Goal: Transaction & Acquisition: Purchase product/service

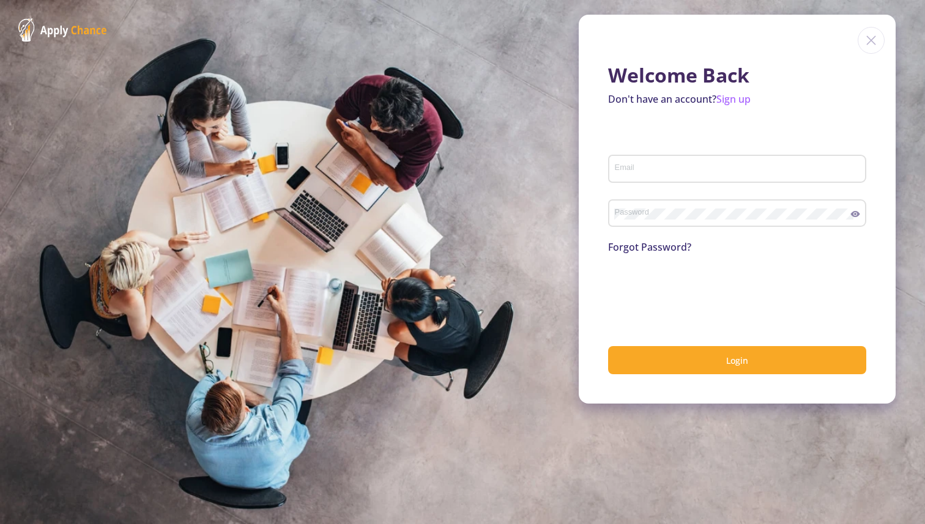
click at [665, 167] on input "Email" at bounding box center [739, 169] width 250 height 11
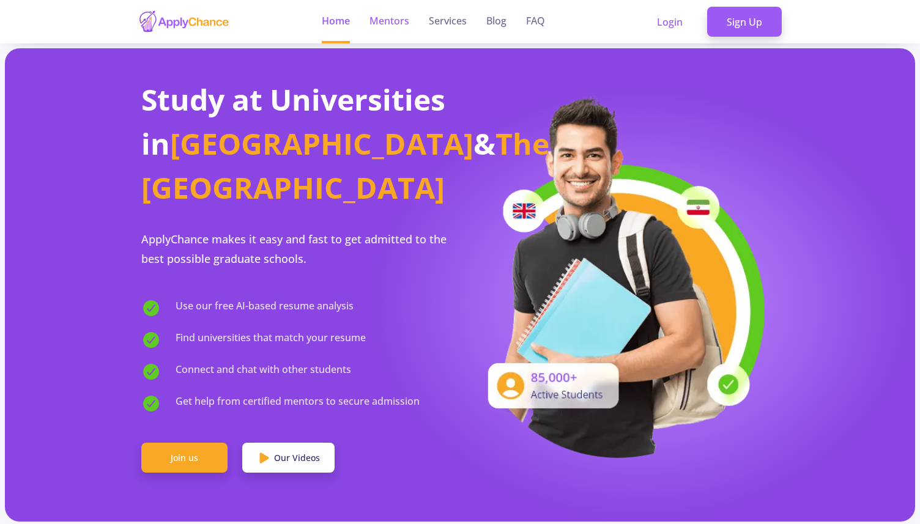
click at [403, 28] on link "Mentors" at bounding box center [390, 21] width 40 height 43
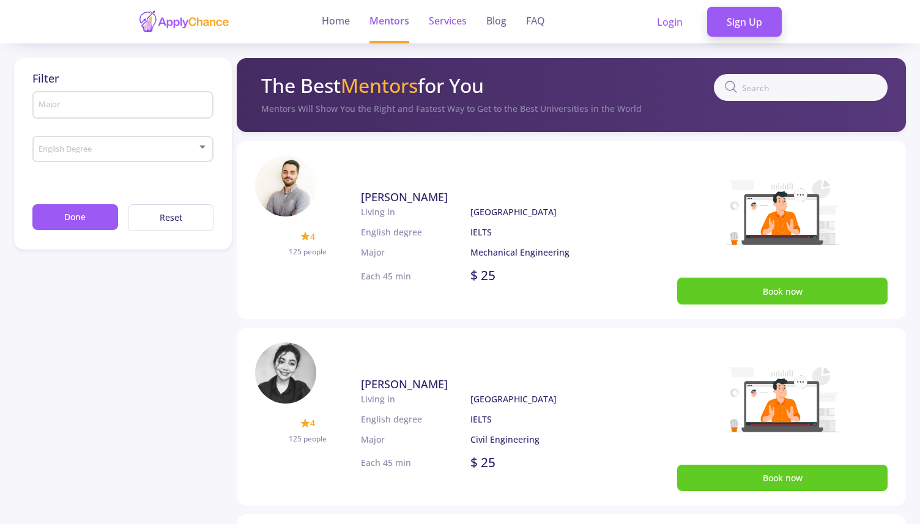
click at [449, 28] on link "Services" at bounding box center [448, 21] width 38 height 43
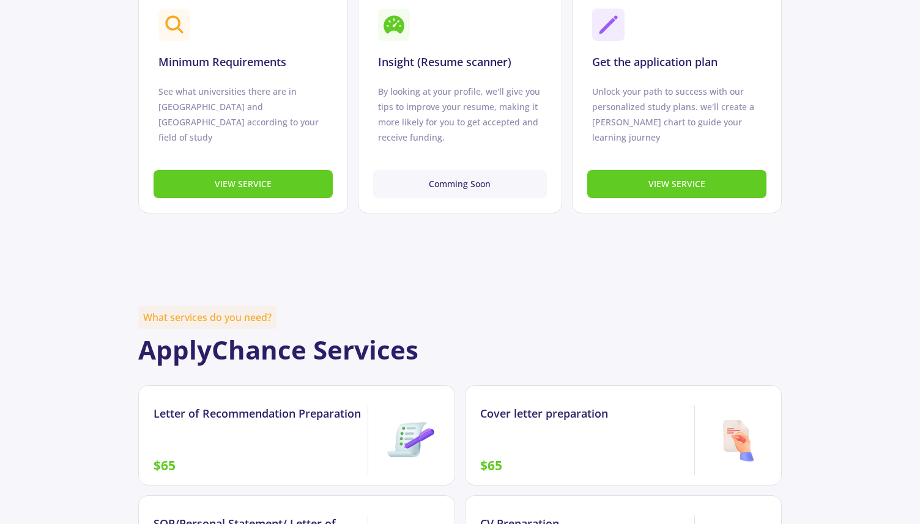
scroll to position [871, 0]
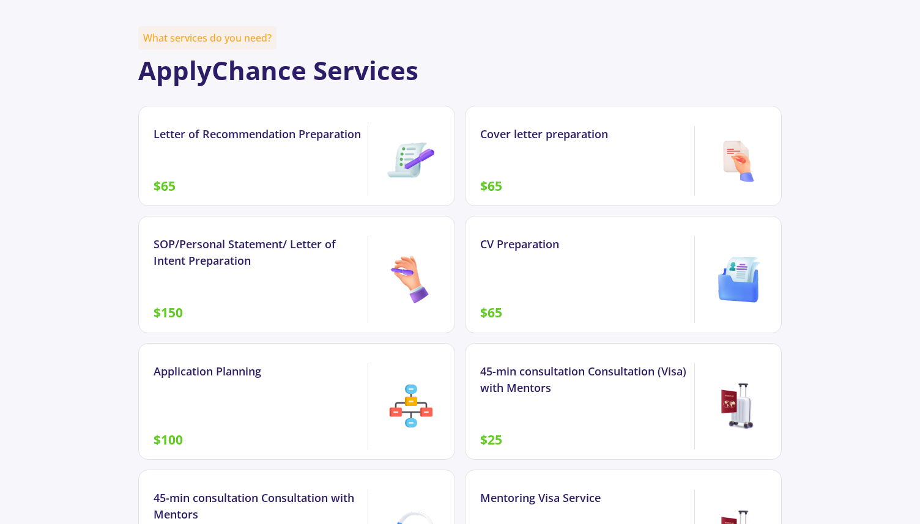
click at [314, 136] on div "Letter of Recommendation Preparation" at bounding box center [261, 134] width 214 height 17
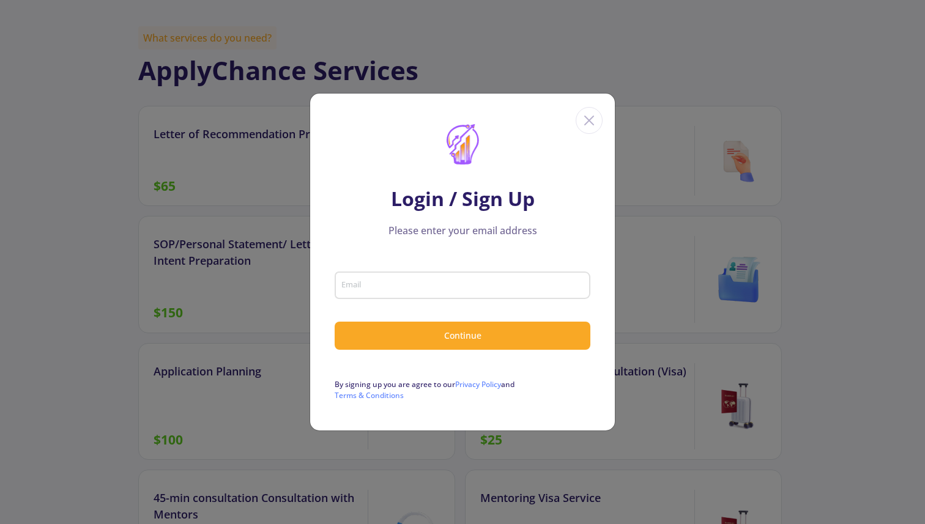
click at [364, 282] on input "Email" at bounding box center [464, 286] width 247 height 11
type input "Behradbambaichi@gmail.com"
click at [453, 321] on form "Behradbambaichi@gmail.com Email Continue By signing up you are agree to our Pri…" at bounding box center [463, 334] width 256 height 134
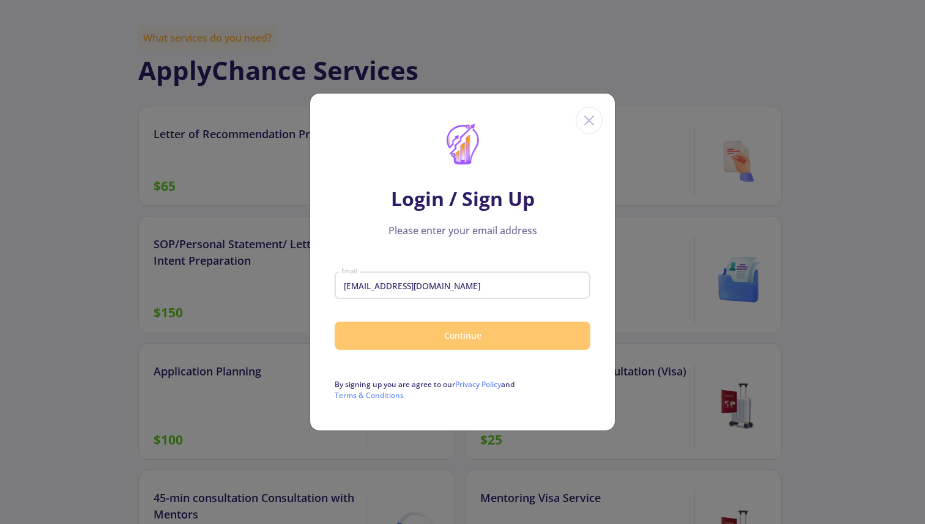
click at [453, 330] on button "Continue" at bounding box center [463, 336] width 256 height 29
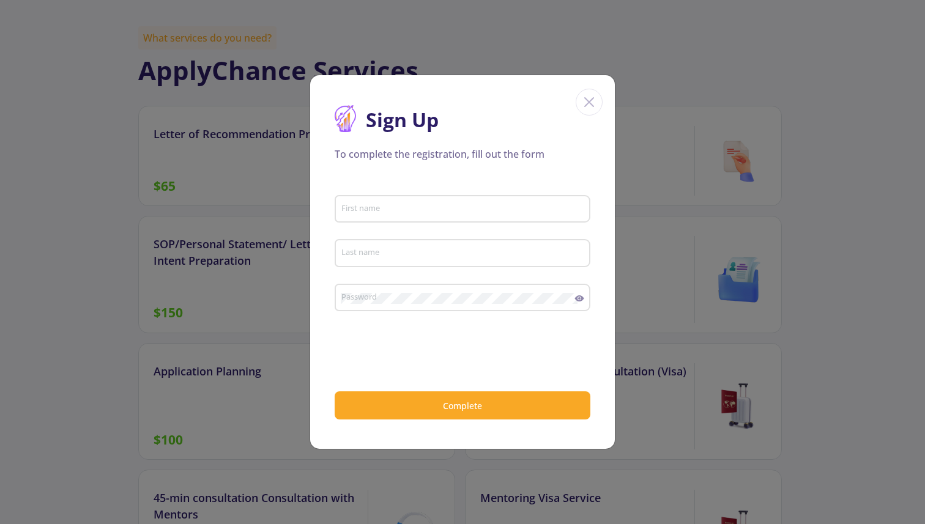
click at [445, 212] on input "First name" at bounding box center [464, 209] width 247 height 11
type input "behrad"
click at [438, 252] on input "Last name" at bounding box center [464, 253] width 247 height 11
type input "bambaichi"
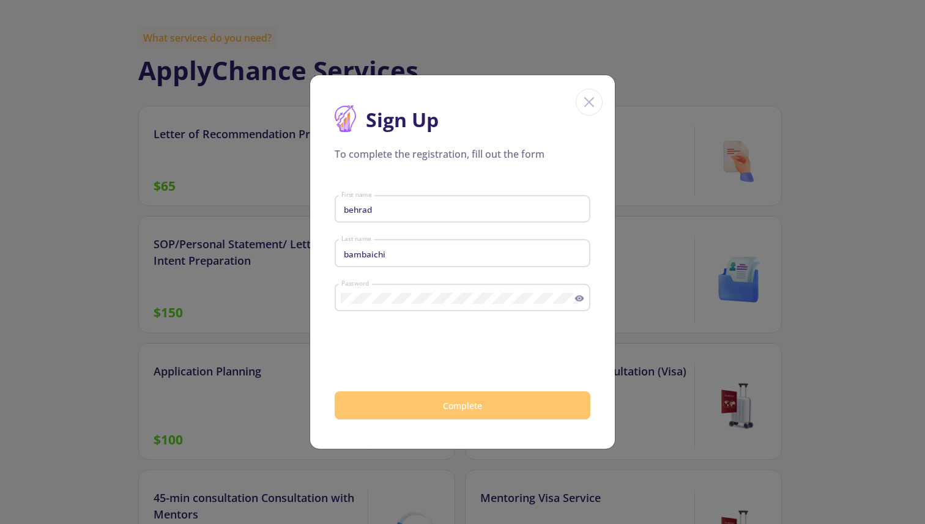
click at [393, 412] on button "Complete" at bounding box center [463, 406] width 256 height 29
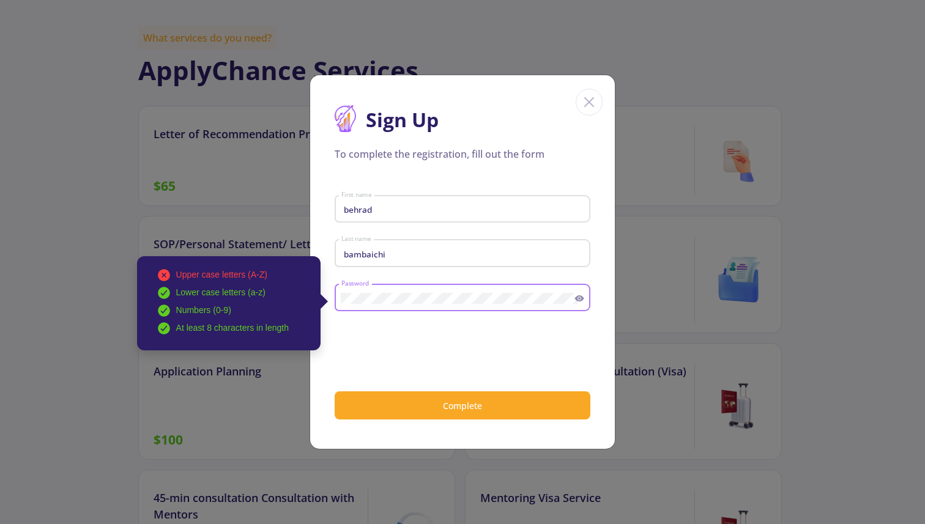
click at [341, 293] on div "Upper case letters (A-Z) Lower case letters (a-z) Numbers (0-9) At least 8 char…" at bounding box center [458, 296] width 234 height 32
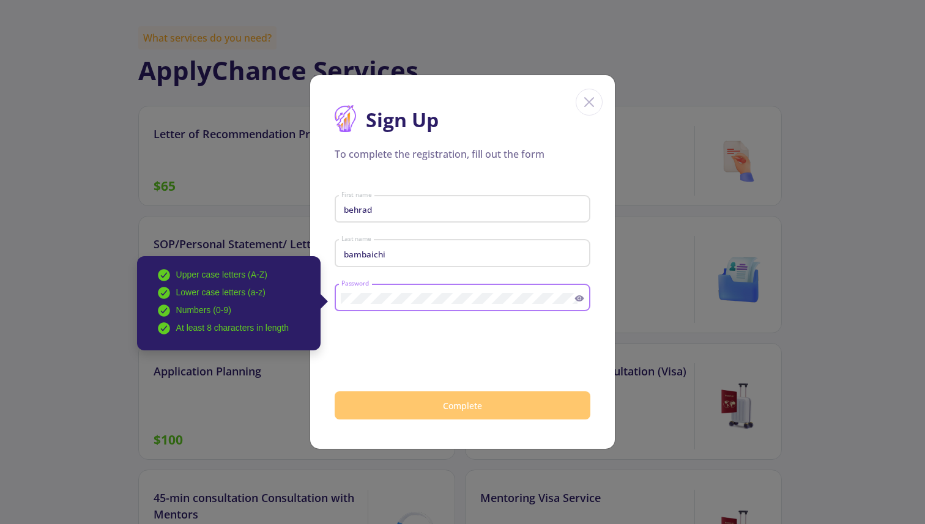
click at [425, 407] on button "Complete" at bounding box center [463, 406] width 256 height 29
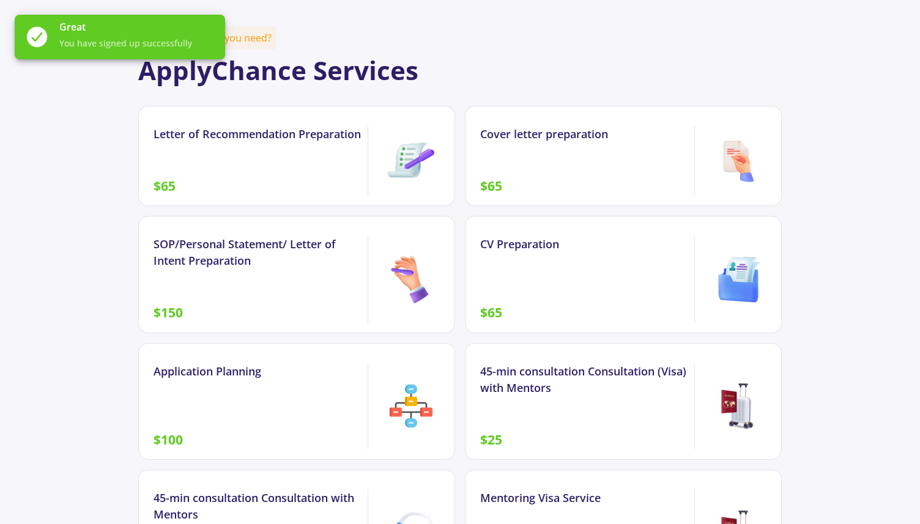
click at [300, 141] on div "Letter of Recommendation Preparation" at bounding box center [261, 134] width 214 height 17
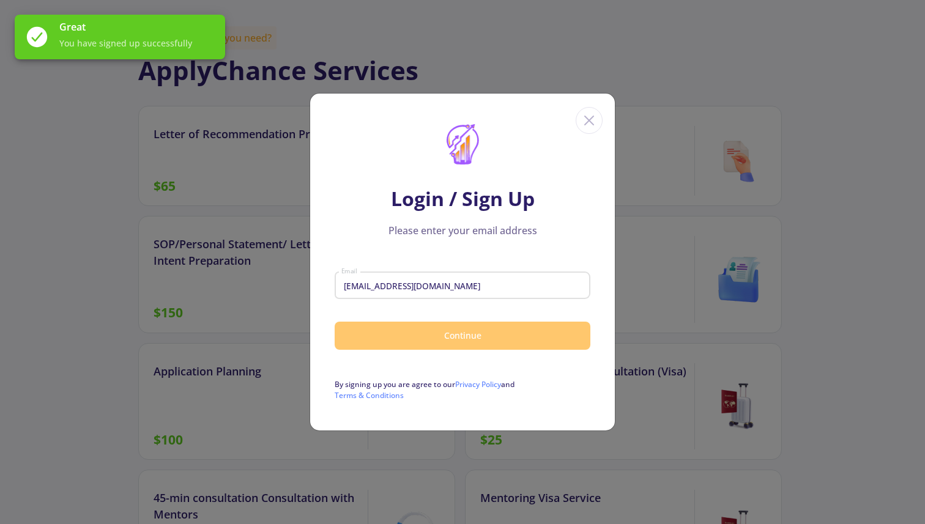
click at [450, 339] on button "Continue" at bounding box center [463, 336] width 256 height 29
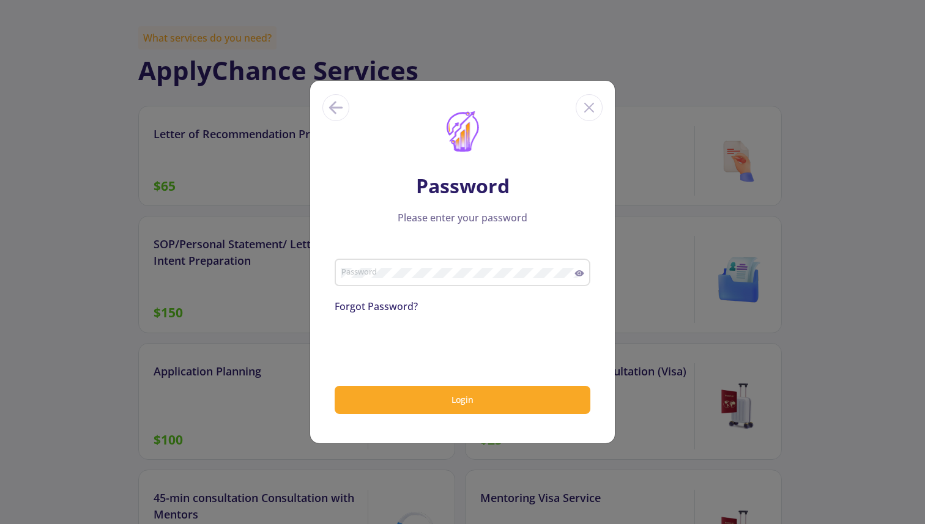
click at [434, 288] on div "Password" at bounding box center [463, 276] width 256 height 40
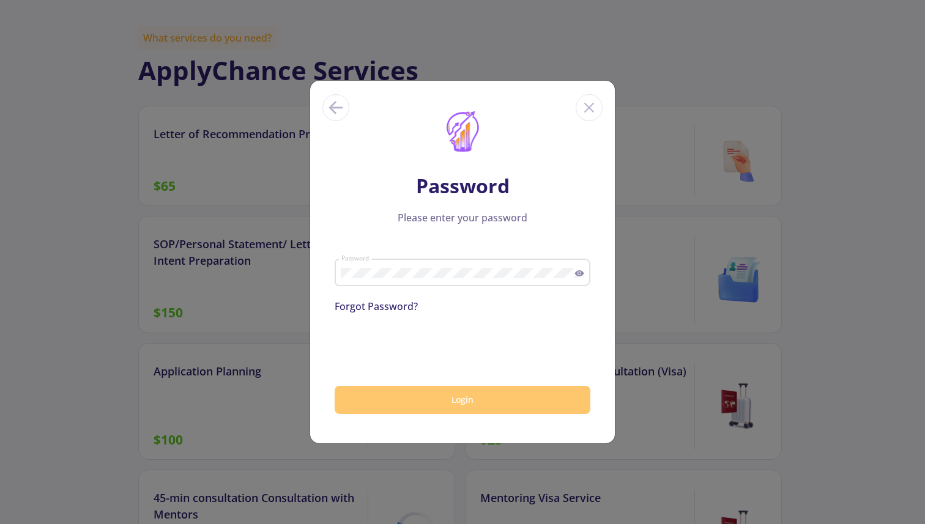
click at [392, 386] on button "Login" at bounding box center [463, 400] width 256 height 29
click at [393, 394] on button "Login" at bounding box center [463, 400] width 256 height 29
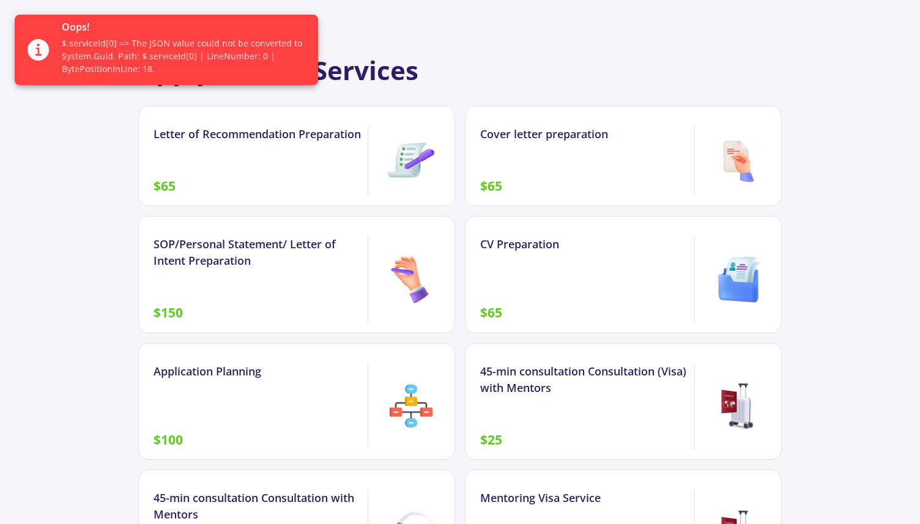
click at [320, 162] on div "Letter of Recommendation Preparation $65" at bounding box center [261, 161] width 215 height 70
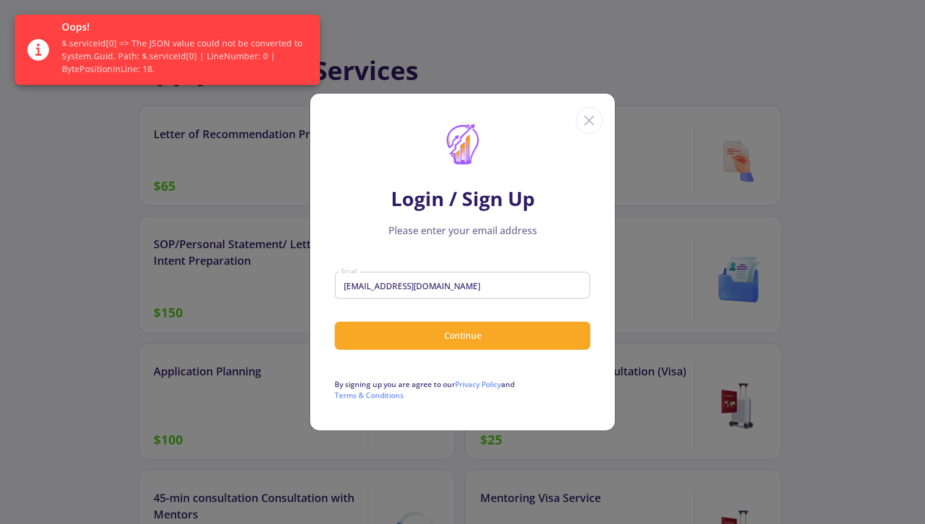
click at [586, 125] on div "Login / Sign Up Please enter your email address Behradbambaichi@gmail.com Email…" at bounding box center [462, 277] width 305 height 307
click at [596, 113] on icon "Close" at bounding box center [590, 121] width 20 height 20
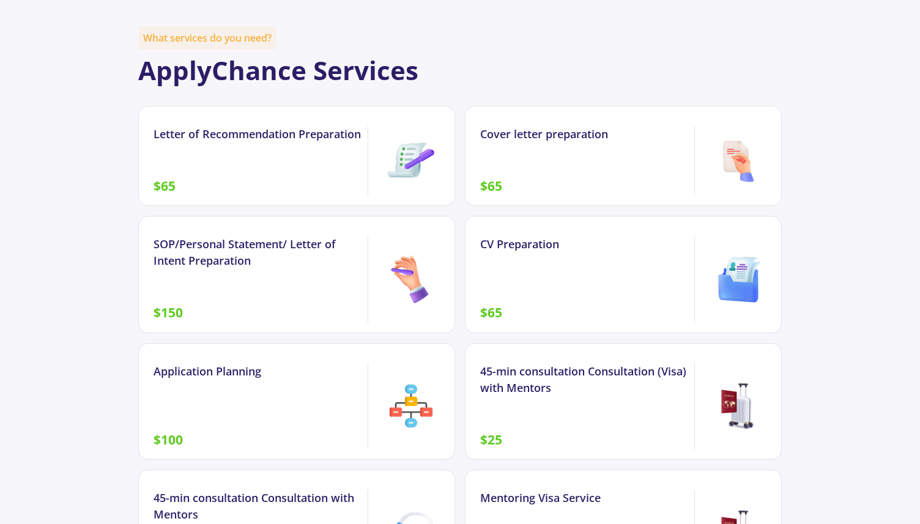
click at [491, 188] on span "$65" at bounding box center [491, 185] width 22 height 17
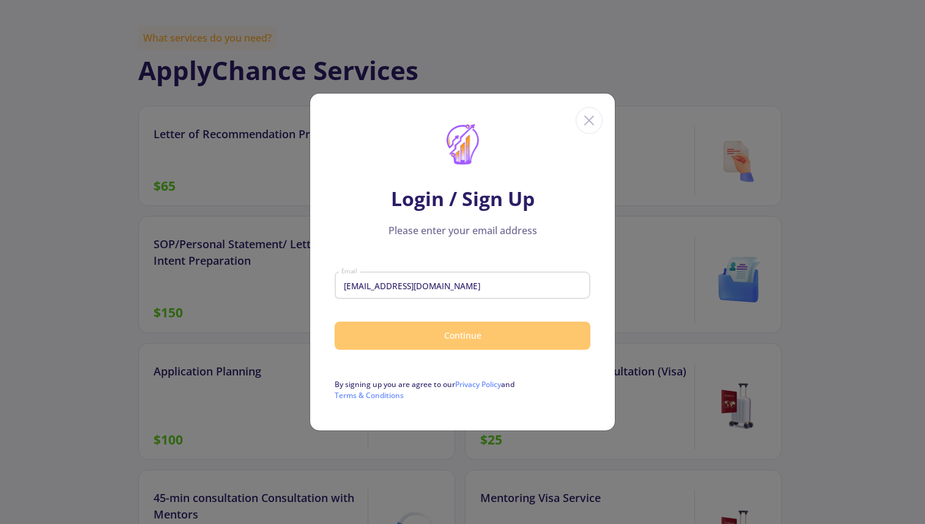
click at [479, 336] on button "Continue" at bounding box center [463, 336] width 256 height 29
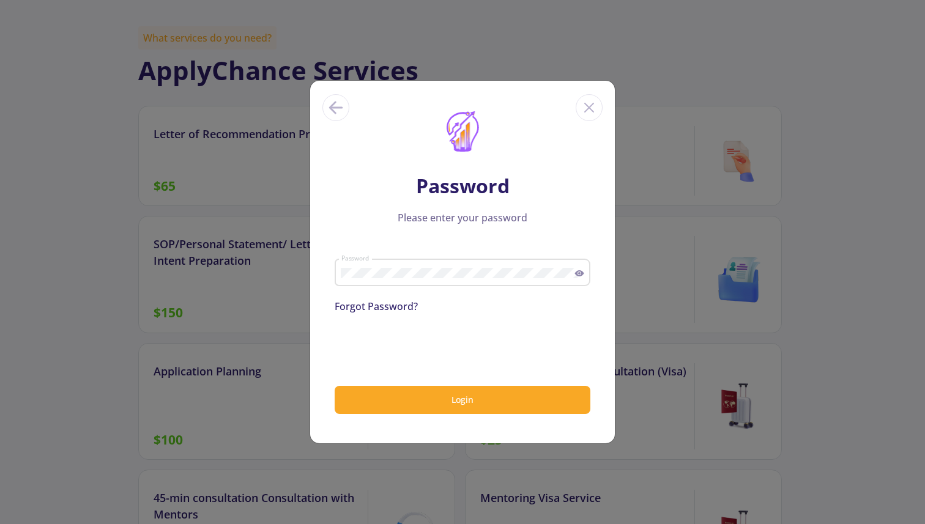
click at [332, 357] on div "Password Please enter your password Password Forgot Password? Login" at bounding box center [462, 277] width 305 height 332
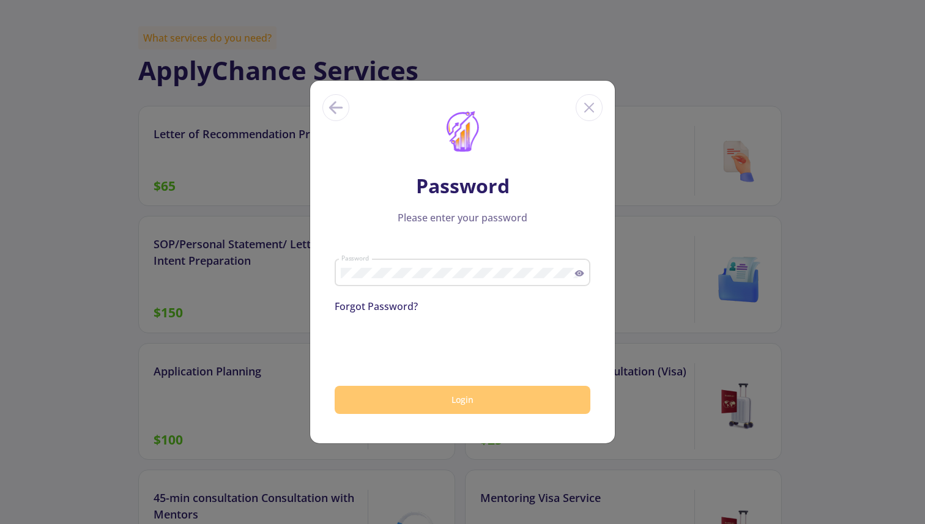
click at [421, 400] on button "Login" at bounding box center [463, 400] width 256 height 29
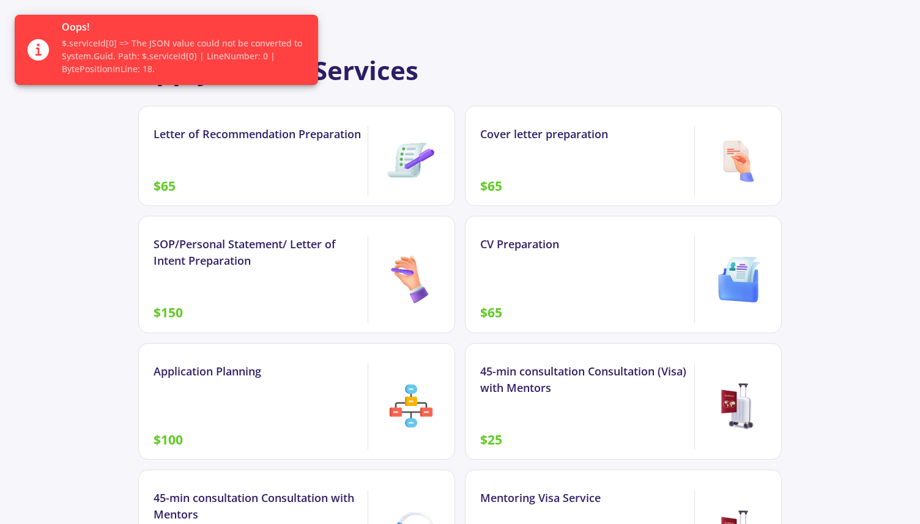
click at [574, 144] on div "Cover letter preparation $65" at bounding box center [587, 161] width 215 height 70
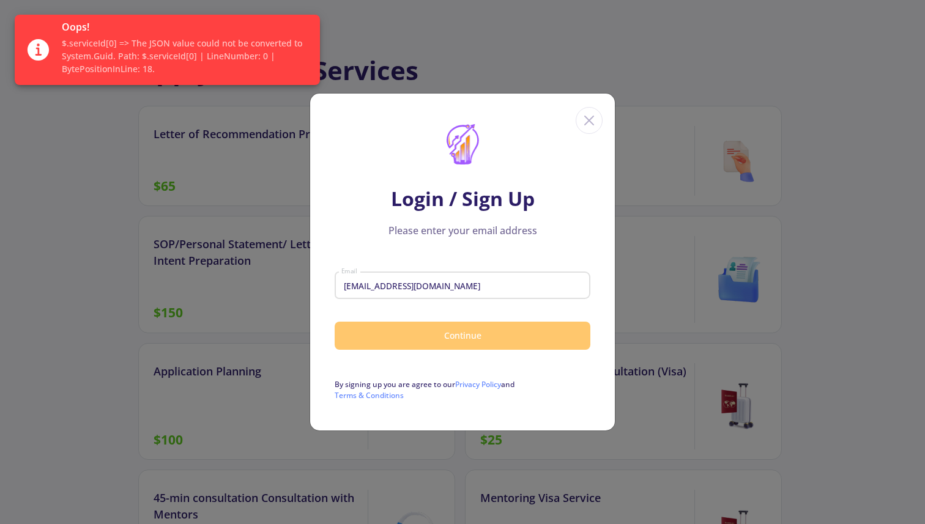
click at [401, 327] on button "Continue" at bounding box center [463, 336] width 256 height 29
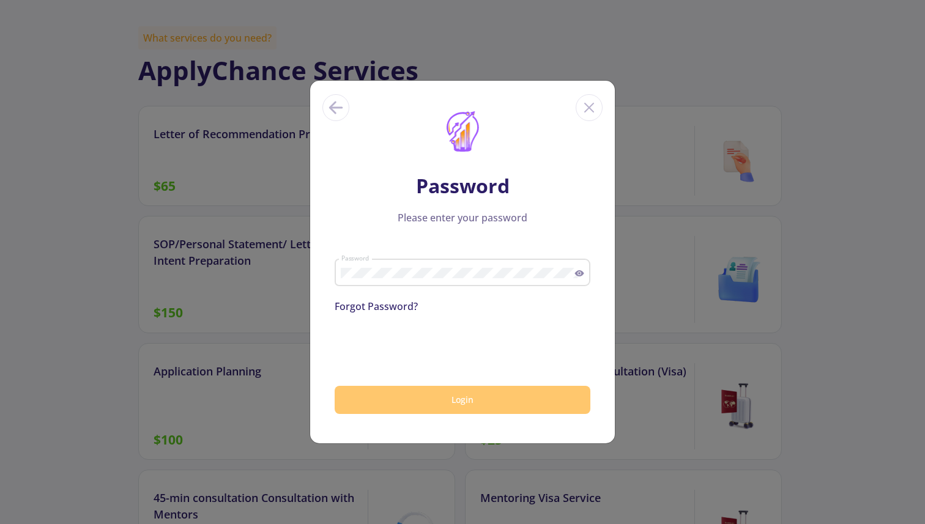
click at [411, 399] on button "Login" at bounding box center [463, 400] width 256 height 29
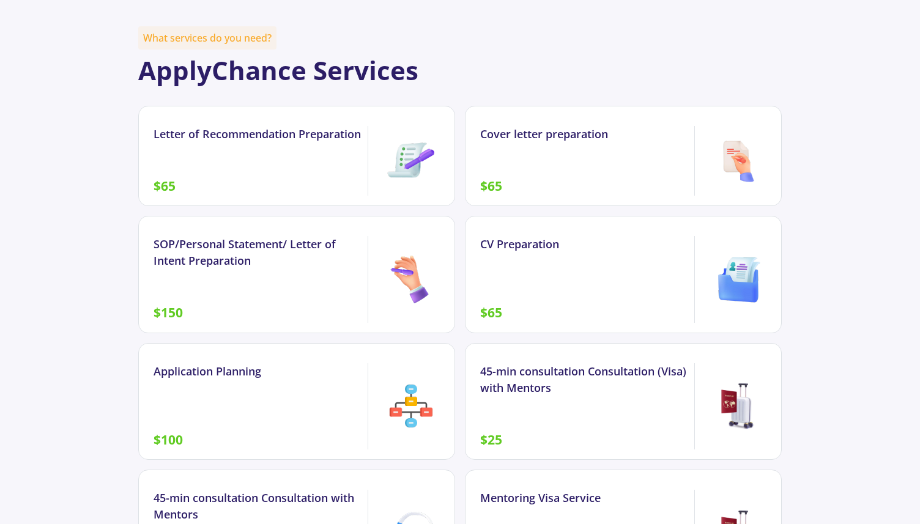
click at [540, 280] on div "CV Preparation $65" at bounding box center [587, 279] width 215 height 87
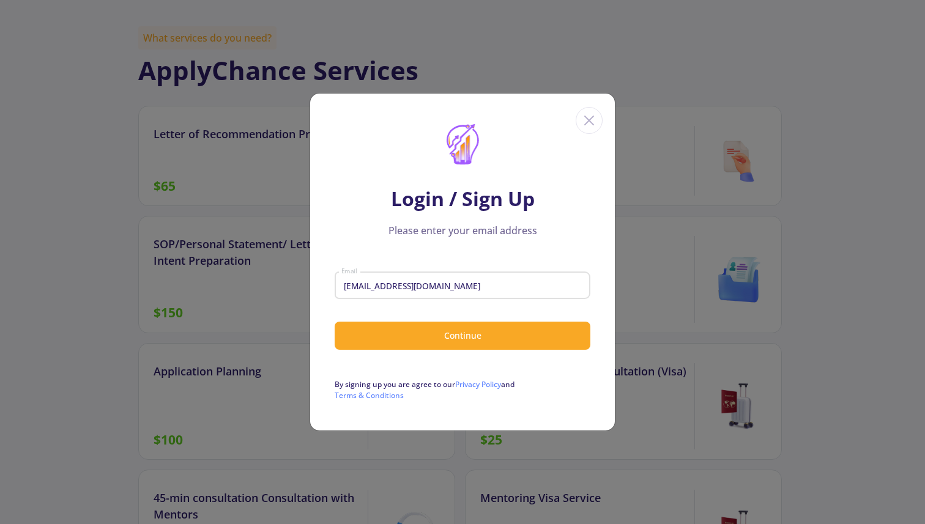
click at [480, 360] on form "Behradbambaichi@gmail.com Email Continue By signing up you are agree to our Pri…" at bounding box center [463, 334] width 256 height 134
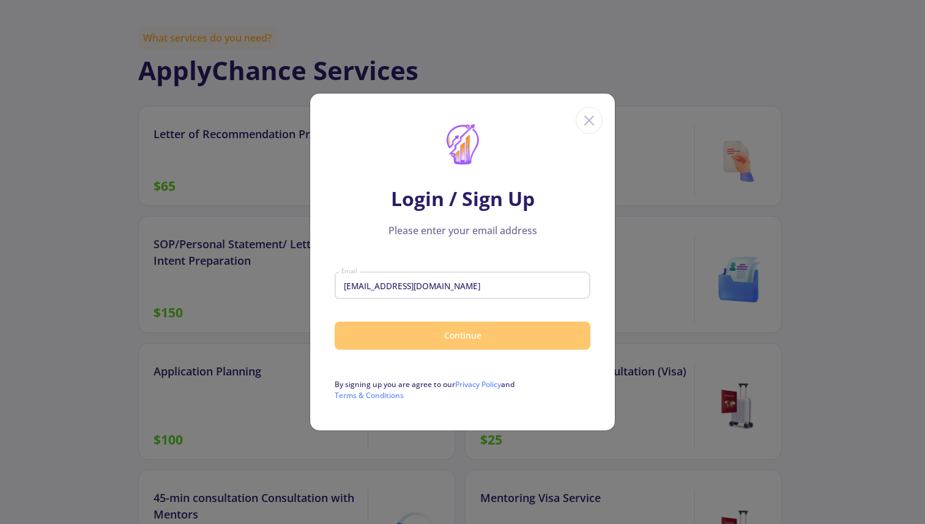
click at [480, 343] on button "Continue" at bounding box center [463, 336] width 256 height 29
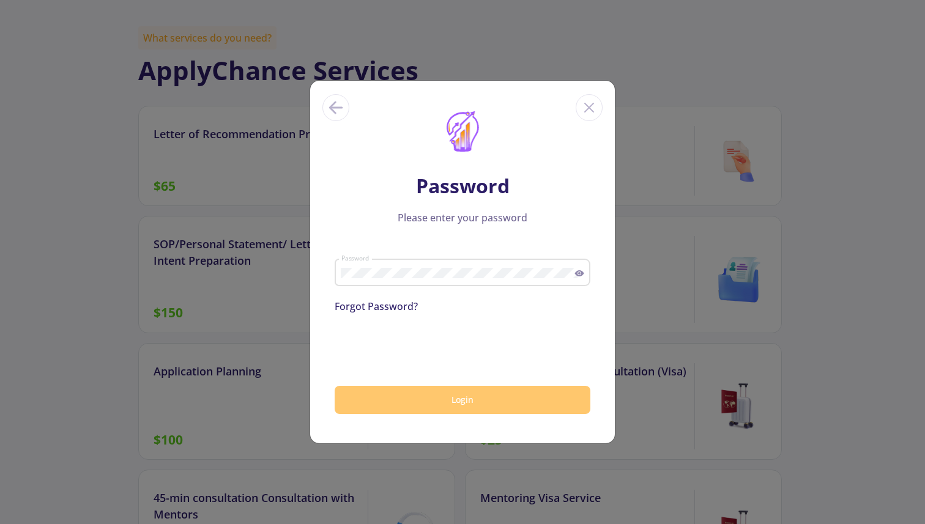
click at [396, 393] on button "Login" at bounding box center [463, 400] width 256 height 29
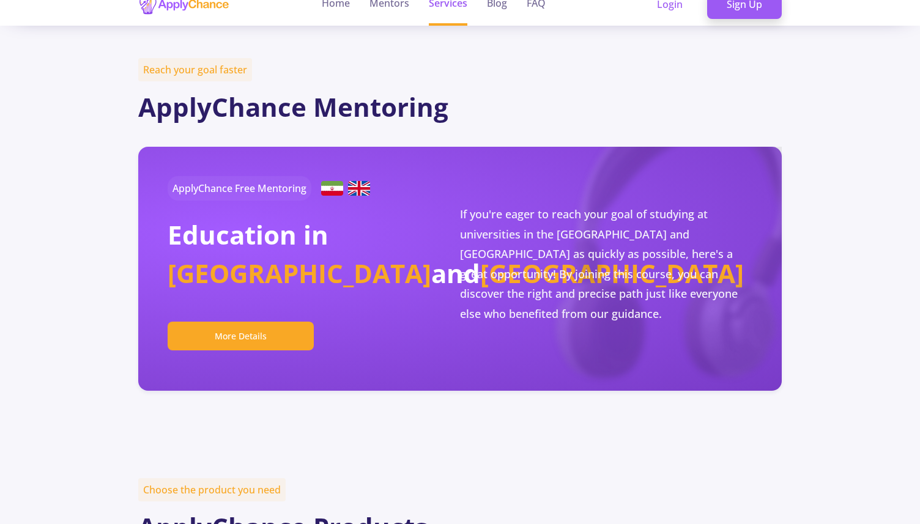
scroll to position [0, 0]
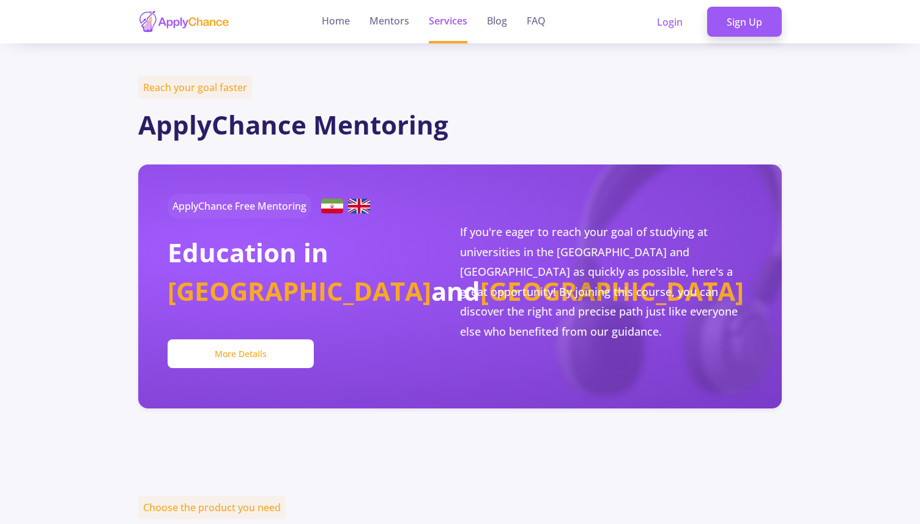
click at [259, 350] on button "More Details" at bounding box center [241, 354] width 146 height 29
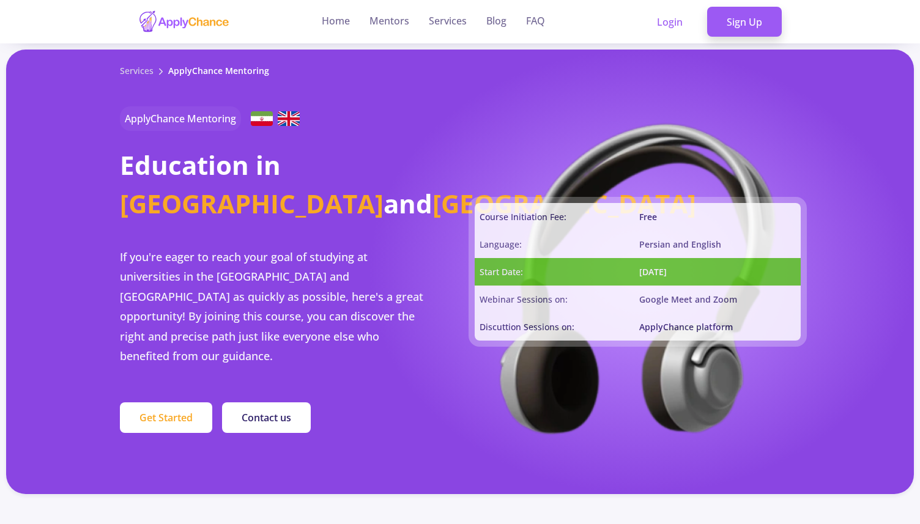
click at [178, 403] on button "Get Started" at bounding box center [166, 418] width 92 height 31
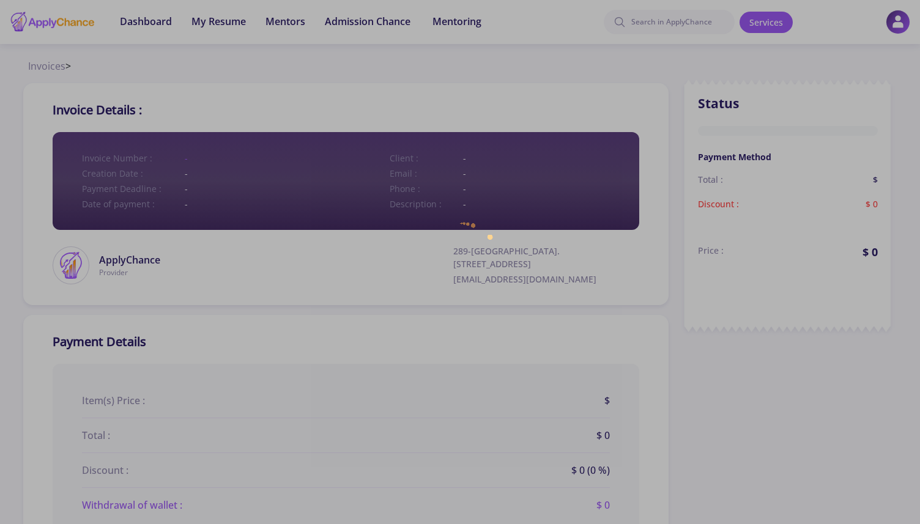
click at [163, 393] on div at bounding box center [460, 262] width 920 height 524
